Goal: Task Accomplishment & Management: Use online tool/utility

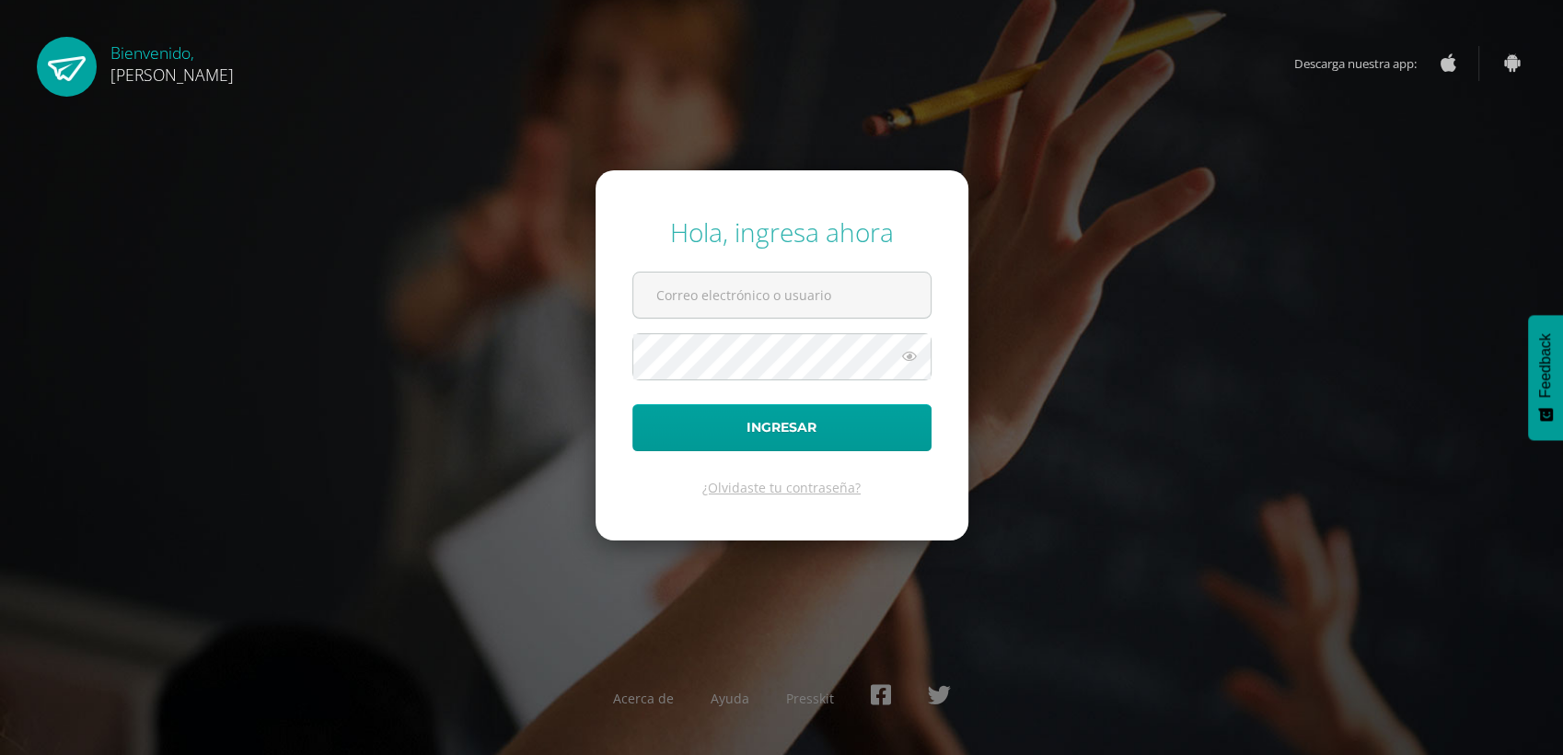
type input "[EMAIL_ADDRESS][DOMAIN_NAME]"
click at [667, 409] on button "Ingresar" at bounding box center [781, 427] width 299 height 47
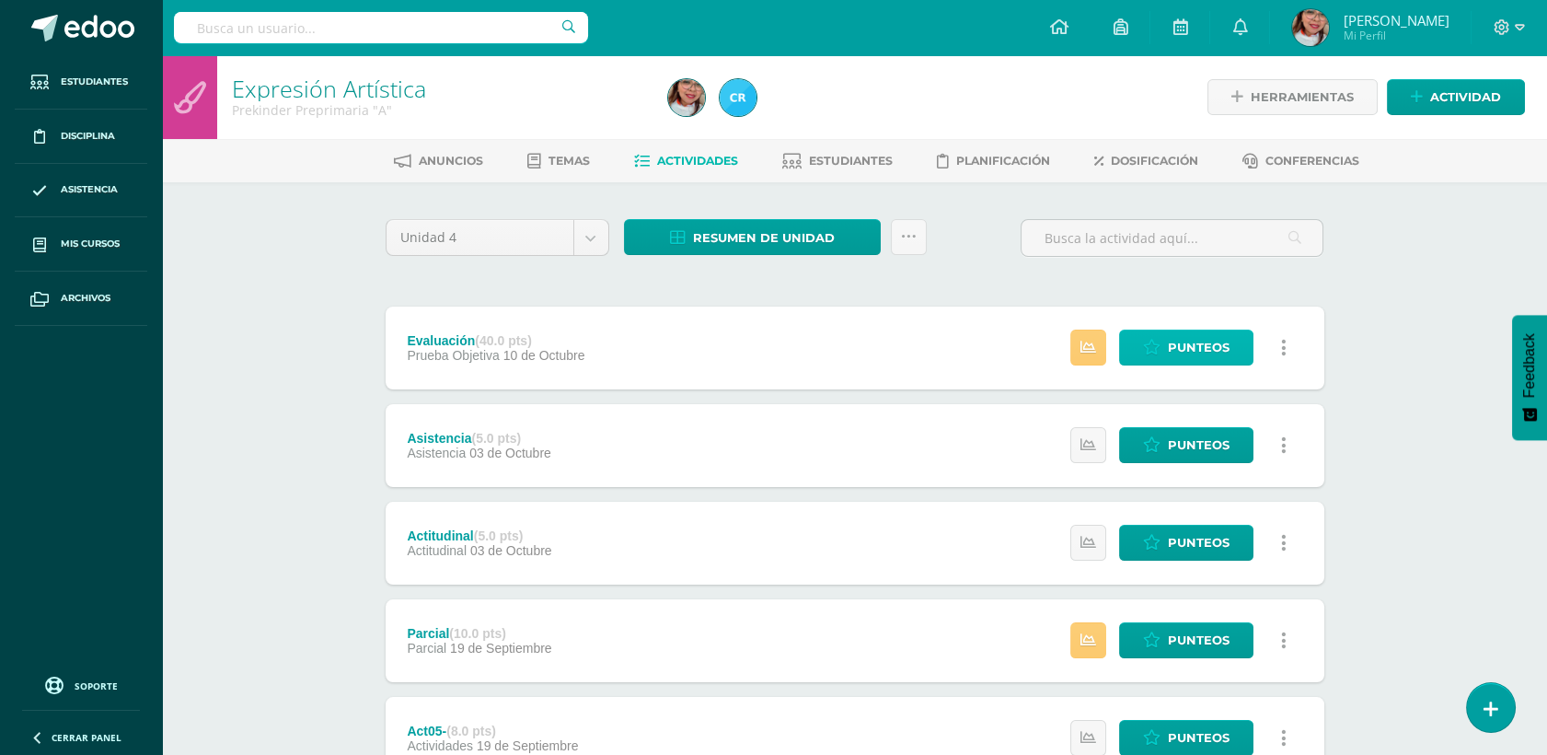
click at [1211, 364] on link "Punteos" at bounding box center [1186, 347] width 134 height 36
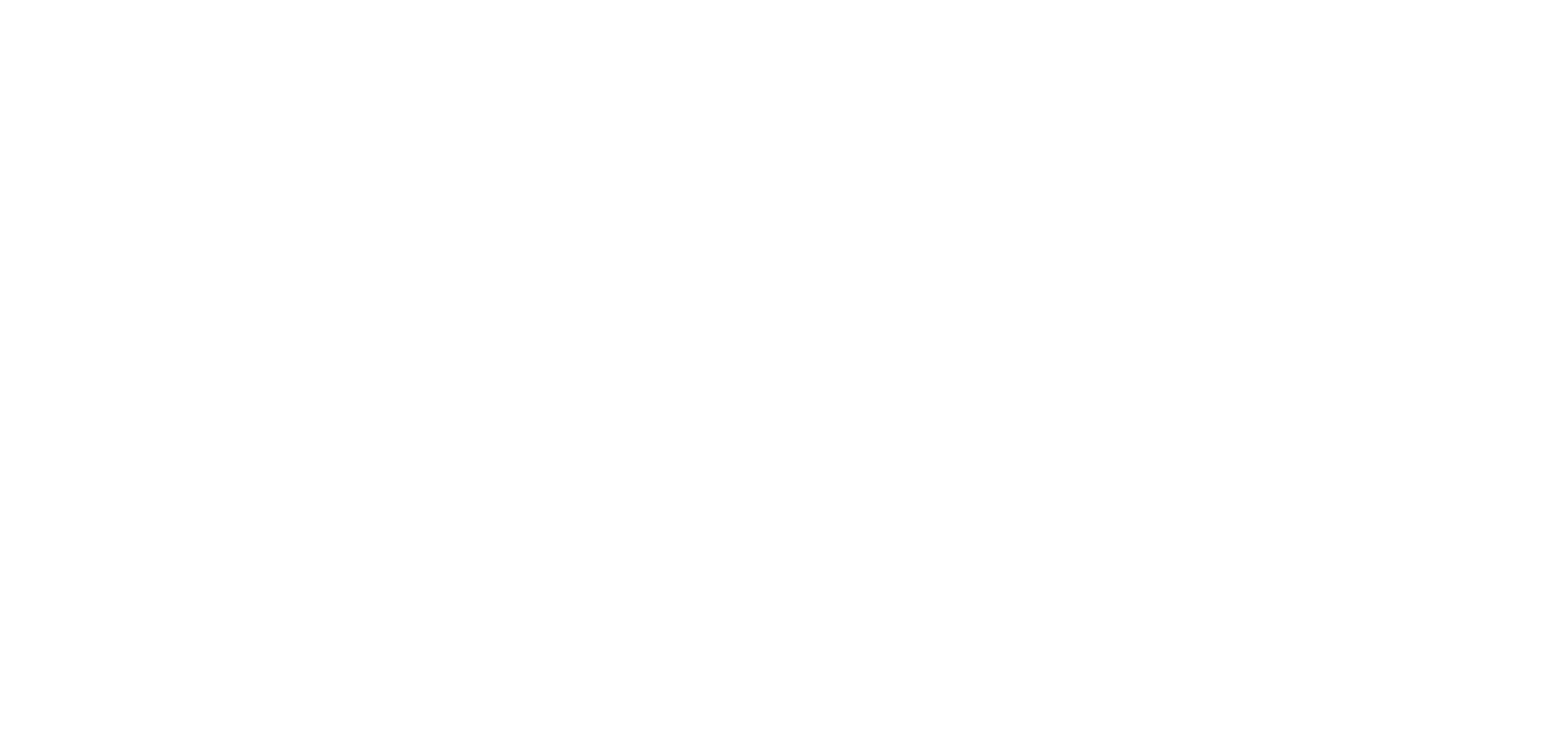
click at [0, 0] on html at bounding box center [0, 0] width 0 height 0
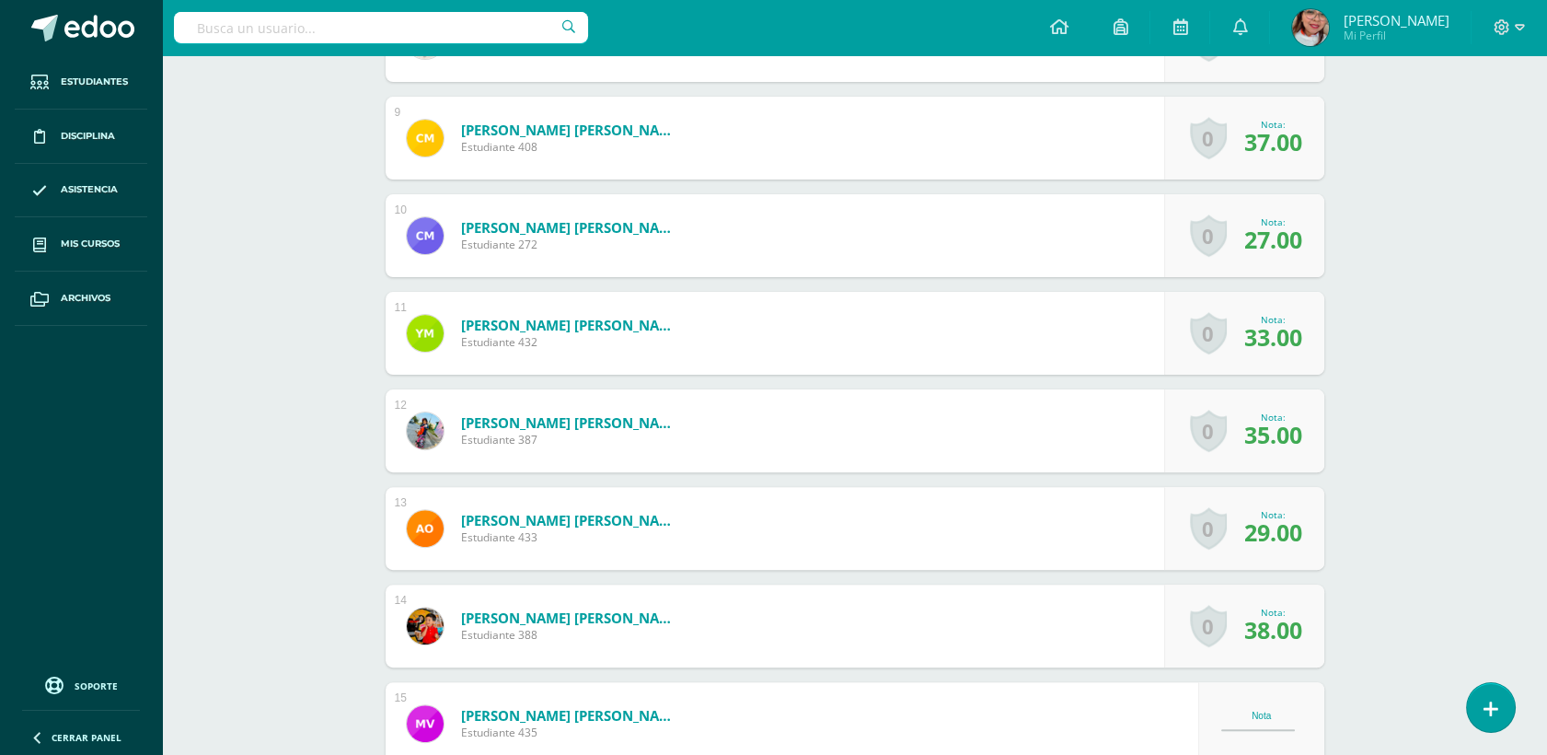
scroll to position [1529, 0]
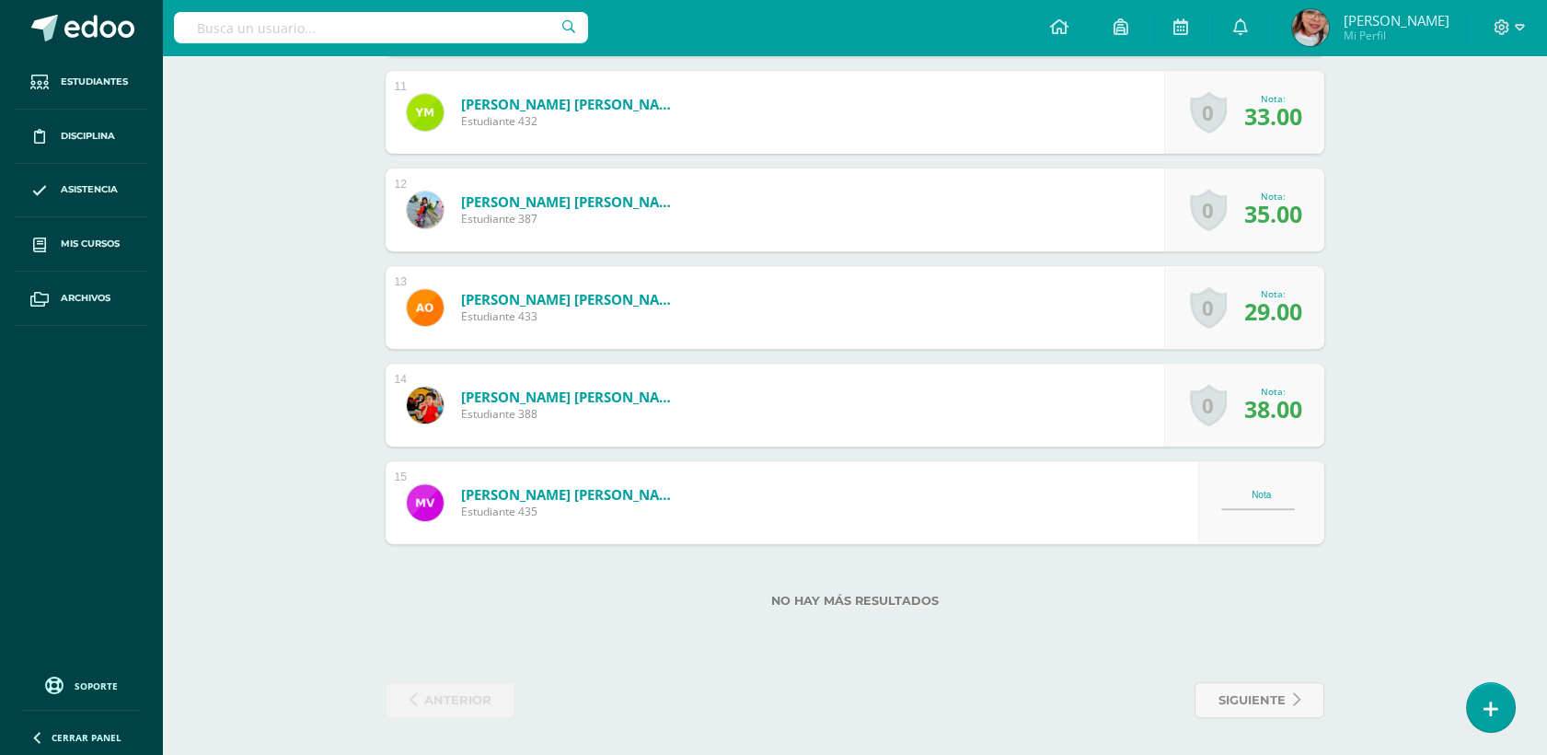
click at [1271, 482] on div "Nota" at bounding box center [1261, 502] width 126 height 83
click at [1262, 498] on div "Nota" at bounding box center [1261, 502] width 81 height 25
